Goal: Task Accomplishment & Management: Manage account settings

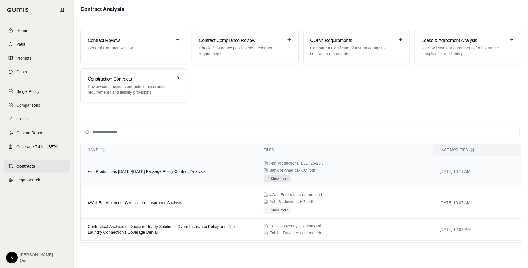
click at [281, 177] on button "+1 Show more" at bounding box center [277, 178] width 27 height 7
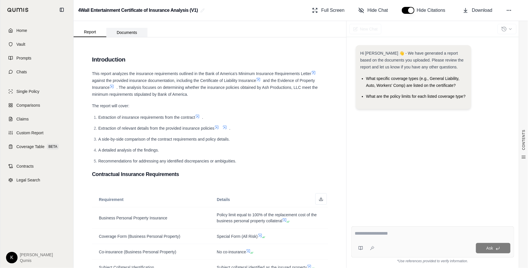
click at [129, 32] on button "Documents" at bounding box center [126, 32] width 41 height 9
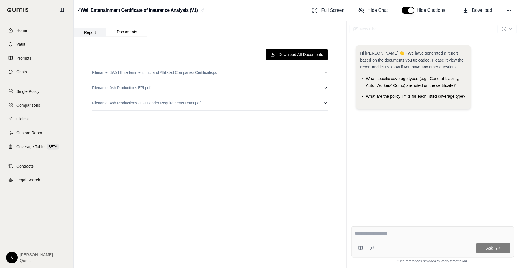
click at [97, 32] on button "Report" at bounding box center [90, 32] width 33 height 9
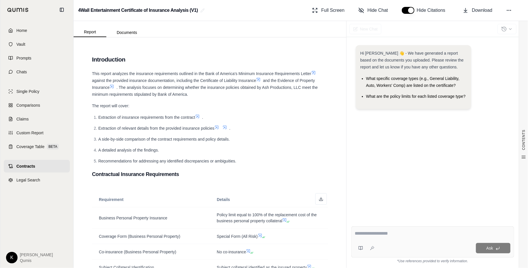
click at [35, 166] on span "Contracts" at bounding box center [25, 166] width 19 height 6
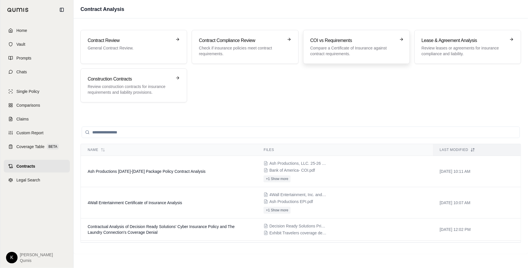
click at [316, 49] on p "Compare a Certificate of Insurance against contract requirements." at bounding box center [353, 51] width 84 height 12
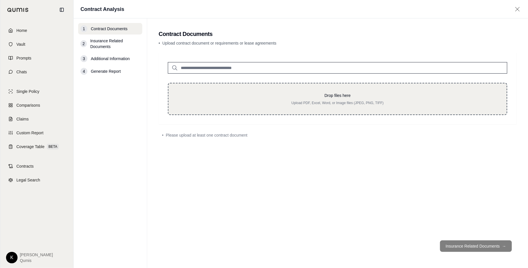
click at [273, 106] on div "Drop files here Upload PDF, Excel, Word, or Image files (JPEG, PNG, TIFF)" at bounding box center [338, 99] width 340 height 32
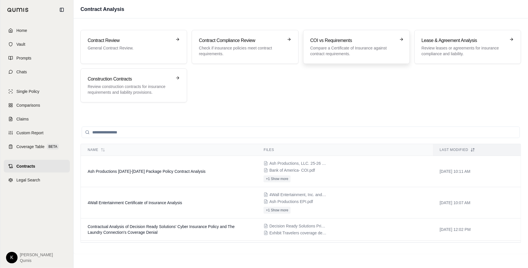
click at [327, 51] on p "Compare a Certificate of Insurance against contract requirements." at bounding box center [353, 51] width 84 height 12
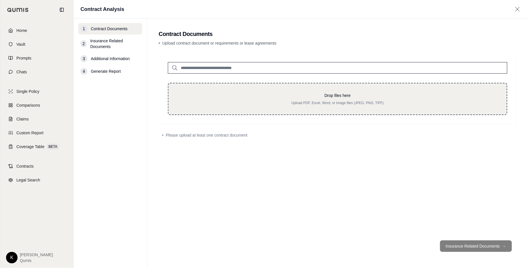
click at [317, 101] on p "Upload PDF, Excel, Word, or Image files (JPEG, PNG, TIFF)" at bounding box center [338, 103] width 320 height 5
type input "**********"
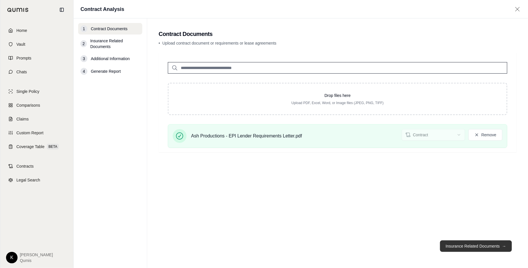
click at [460, 245] on button "Insurance Related Documents →" at bounding box center [476, 246] width 72 height 12
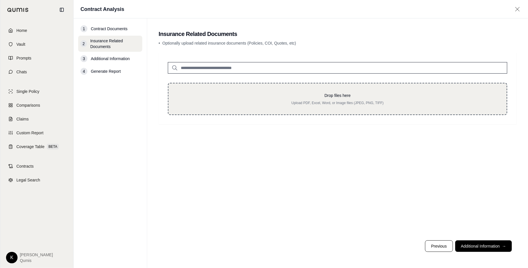
click at [318, 101] on p "Upload PDF, Excel, Word, or Image files (JPEG, PNG, TIFF)" at bounding box center [338, 103] width 320 height 5
type input "**********"
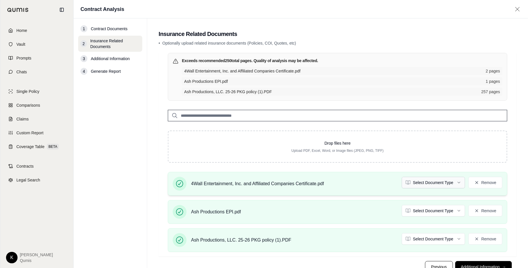
click at [445, 187] on html "Home Vault Prompts Chats Single Policy Comparisons Claims Custom Report Coverag…" at bounding box center [264, 144] width 528 height 289
click at [436, 204] on div "Ash Productions EPI.pdf Select Document Type Remove" at bounding box center [335, 212] width 334 height 24
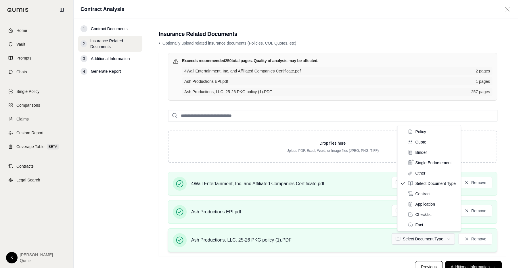
click at [425, 235] on html "Home Vault Prompts Chats Single Policy Comparisons Claims Custom Report Coverag…" at bounding box center [261, 144] width 523 height 289
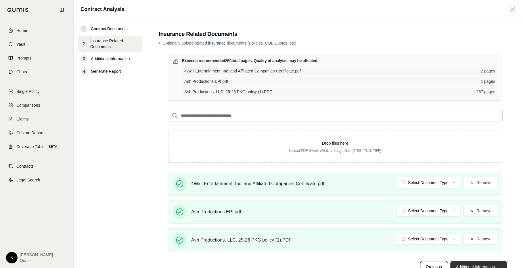
click at [480, 264] on button "Additional Information →" at bounding box center [478, 267] width 57 height 12
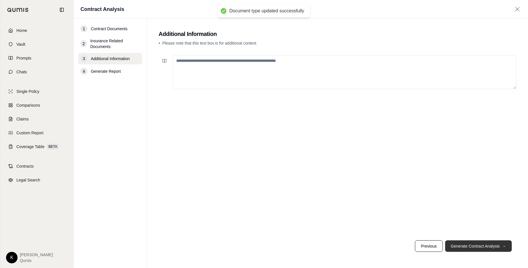
click at [484, 248] on button "Generate Contract Analysis →" at bounding box center [478, 246] width 67 height 12
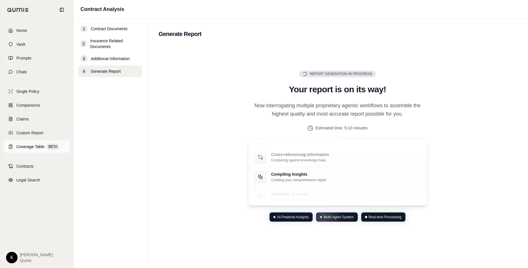
click at [33, 143] on link "Coverage Table BETA" at bounding box center [37, 146] width 66 height 13
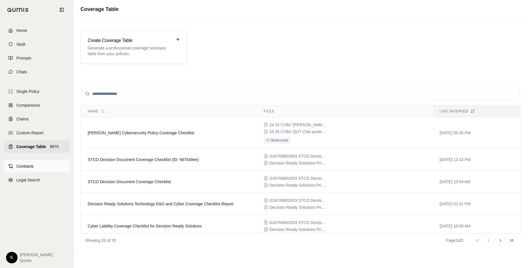
click at [24, 169] on link "Contracts" at bounding box center [37, 166] width 66 height 13
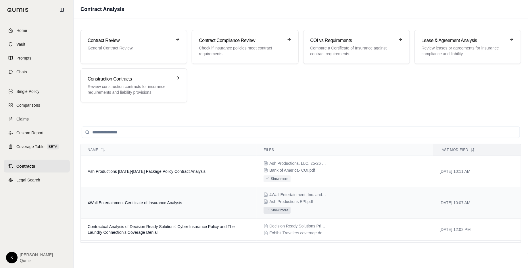
click at [282, 208] on button "+1 Show more" at bounding box center [277, 210] width 27 height 7
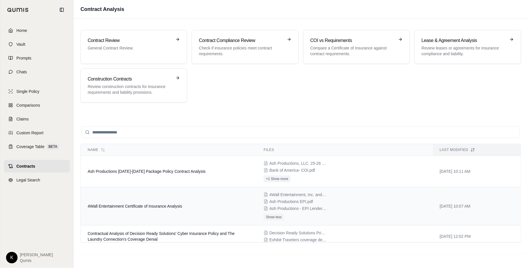
click at [321, 194] on span "4Wall Entertainment, Inc. and Affiliated Companies Certificate.pdf" at bounding box center [298, 195] width 58 height 6
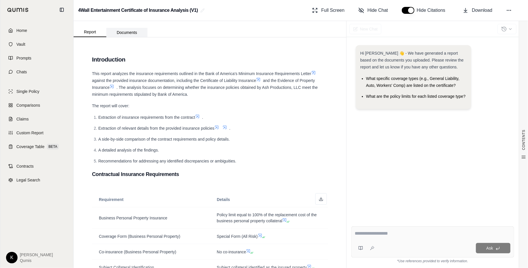
click at [141, 29] on button "Documents" at bounding box center [126, 32] width 41 height 9
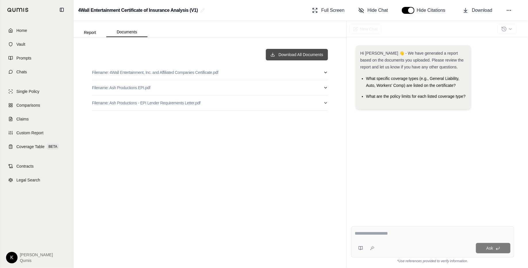
click at [311, 58] on button "Download All Documents" at bounding box center [297, 55] width 62 height 12
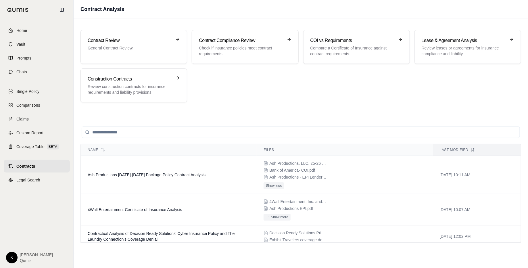
click at [16, 260] on html "Home Vault Prompts Chats Single Policy Comparisons Claims Custom Report Coverag…" at bounding box center [264, 134] width 528 height 268
click at [24, 223] on link "Settings" at bounding box center [24, 223] width 47 height 9
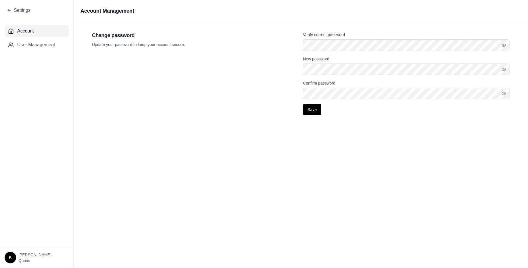
click at [11, 257] on html "Settings Account User Management K [PERSON_NAME] Account Management Change pass…" at bounding box center [264, 134] width 528 height 268
click at [37, 215] on link "Site Admin Portal" at bounding box center [24, 214] width 47 height 9
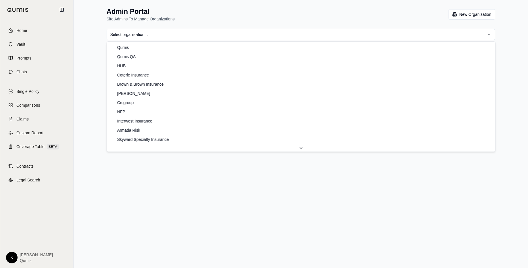
click at [282, 37] on html "Home Vault Prompts Chats Single Policy Comparisons Claims Custom Report Coverag…" at bounding box center [264, 134] width 528 height 268
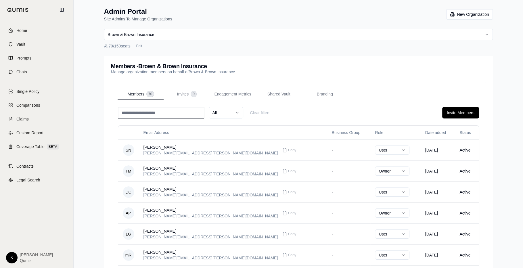
click at [156, 115] on input at bounding box center [161, 113] width 86 height 12
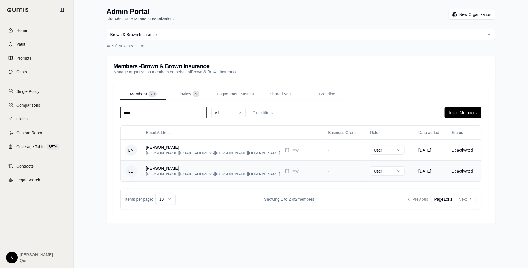
type input "****"
click at [240, 173] on div "[PERSON_NAME] [PERSON_NAME][EMAIL_ADDRESS][PERSON_NAME][DOMAIN_NAME] Copy" at bounding box center [232, 171] width 173 height 12
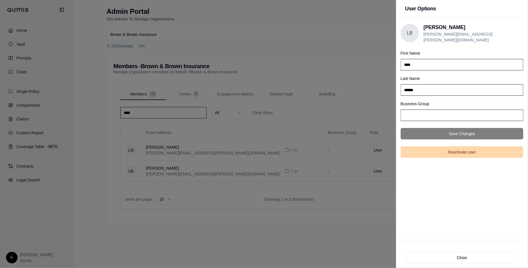
click at [447, 152] on button "Reactivate user" at bounding box center [462, 152] width 123 height 12
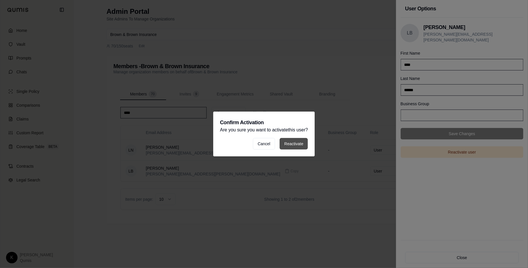
click at [302, 145] on button "Reactivate" at bounding box center [294, 144] width 28 height 12
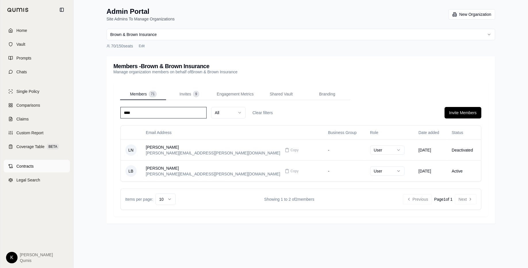
click at [20, 170] on link "Contracts" at bounding box center [37, 166] width 66 height 13
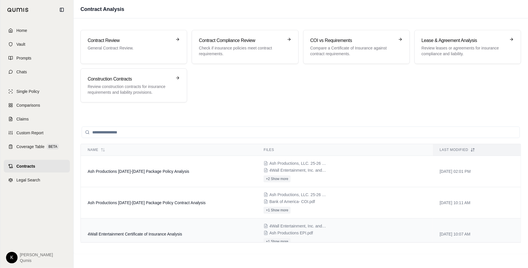
click at [194, 230] on td "4Wall Entertainment Certificate of Insurance Analysis" at bounding box center [169, 234] width 176 height 31
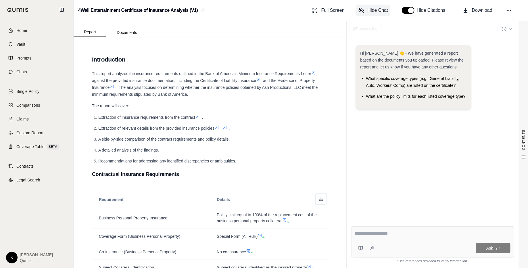
click at [365, 9] on button "Hide Chat" at bounding box center [373, 11] width 34 height 12
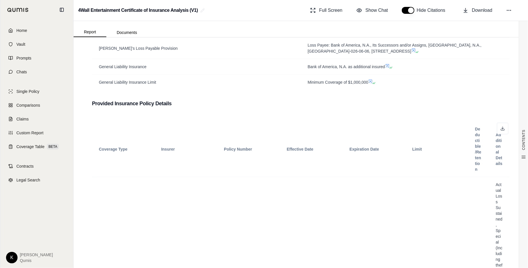
scroll to position [232, 0]
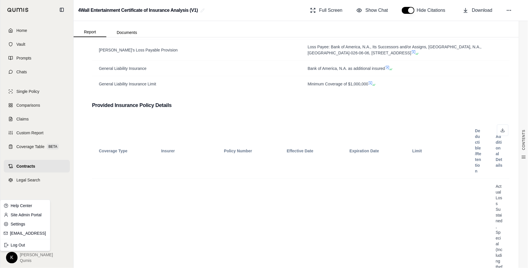
click at [13, 256] on html "Home Vault Prompts Chats Single Policy Comparisons Claims Custom Report Coverag…" at bounding box center [264, 134] width 528 height 268
click at [26, 216] on link "Site Admin Portal" at bounding box center [24, 214] width 47 height 9
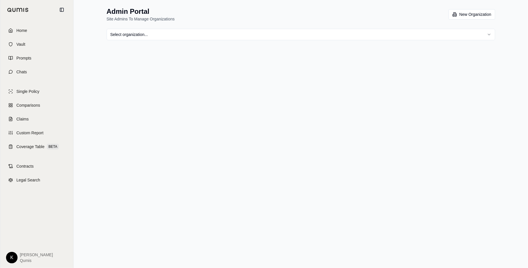
click at [258, 35] on html "Home Vault Prompts Chats Single Policy Comparisons Claims Custom Report Coverag…" at bounding box center [264, 134] width 528 height 268
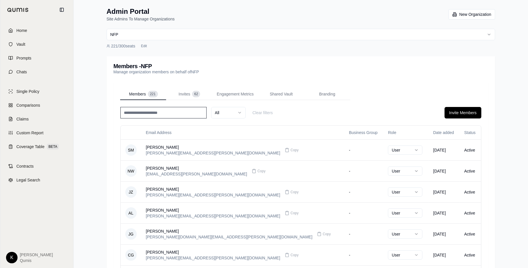
click at [169, 114] on input at bounding box center [163, 113] width 86 height 12
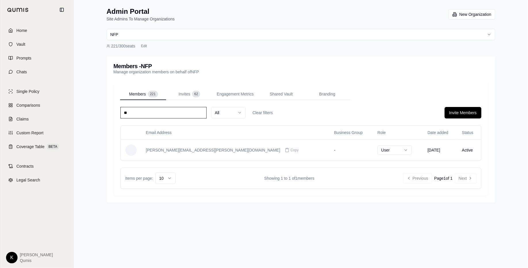
type input "*"
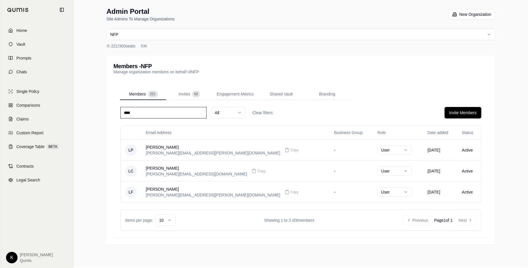
type input "****"
drag, startPoint x: 154, startPoint y: 112, endPoint x: 116, endPoint y: 103, distance: 38.4
click at [116, 103] on div "Members 221 Invites 62 Engagement Metrics Shared Vault Branding **** All Clear …" at bounding box center [301, 160] width 375 height 156
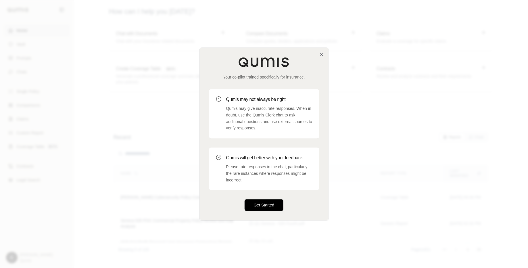
click at [254, 201] on button "Get Started" at bounding box center [264, 206] width 39 height 12
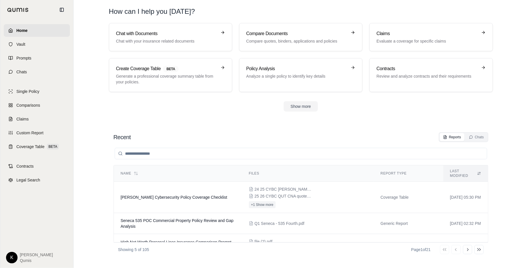
click at [10, 259] on html "Home Vault Prompts Chats Single Policy Comparisons Claims Custom Report Coverag…" at bounding box center [264, 134] width 528 height 268
click at [24, 217] on link "Site Admin Portal" at bounding box center [24, 214] width 47 height 9
